Goal: Find specific page/section: Find specific page/section

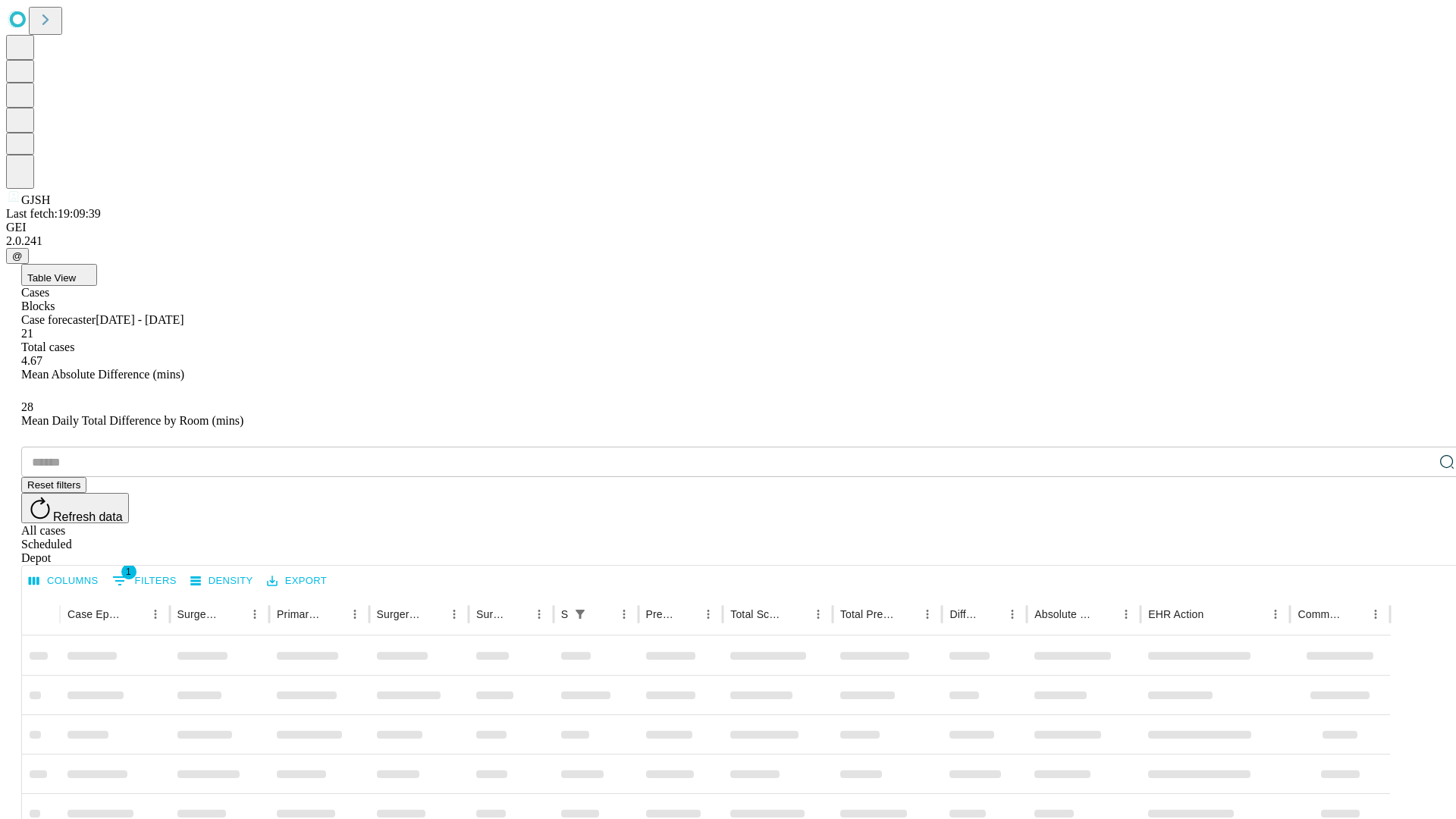
click at [1417, 552] on div "Depot" at bounding box center [744, 558] width 1444 height 14
